Goal: Information Seeking & Learning: Learn about a topic

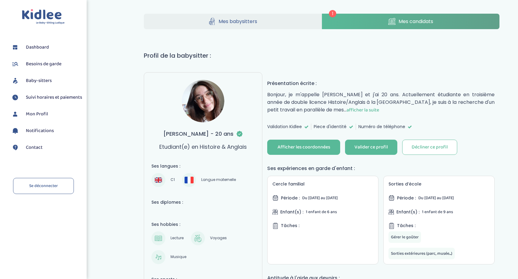
click at [403, 26] on link "Mes candidats" at bounding box center [411, 21] width 178 height 15
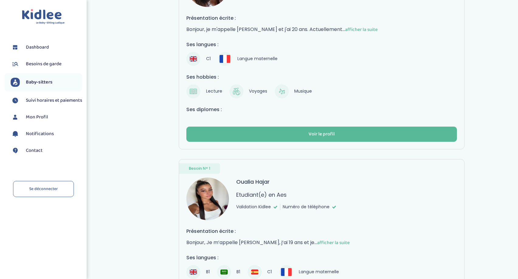
scroll to position [186, 0]
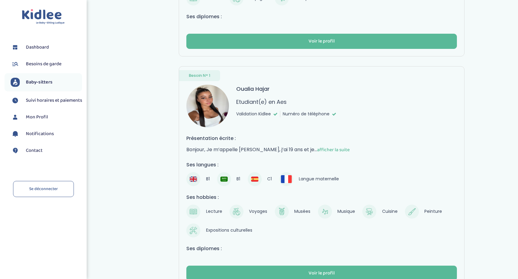
click at [205, 112] on img at bounding box center [207, 106] width 43 height 43
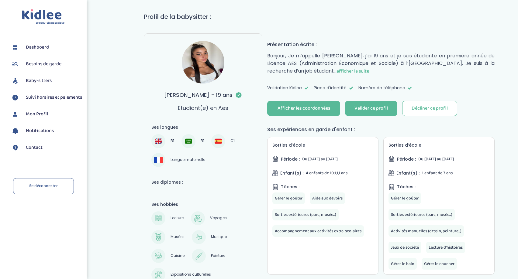
scroll to position [31, 0]
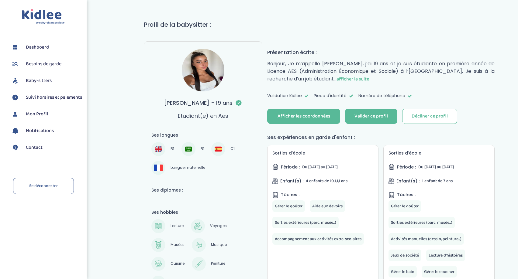
click at [358, 80] on span "afficher la suite" at bounding box center [352, 79] width 32 height 8
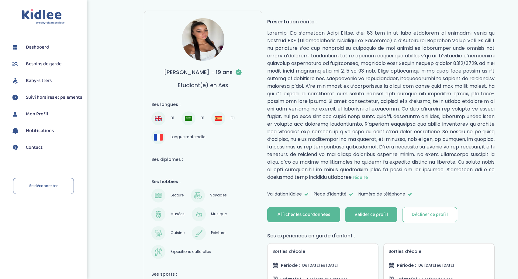
scroll to position [62, 0]
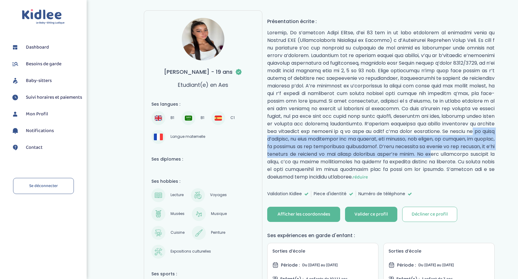
drag, startPoint x: 295, startPoint y: 138, endPoint x: 470, endPoint y: 157, distance: 176.6
click at [470, 157] on p "réduire" at bounding box center [380, 105] width 227 height 152
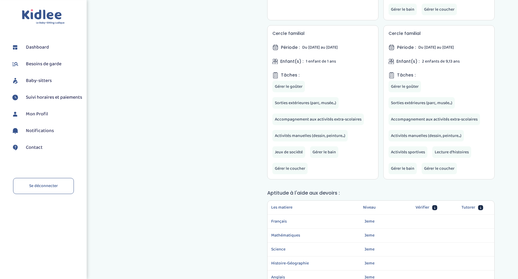
scroll to position [0, 0]
